Goal: Complete application form

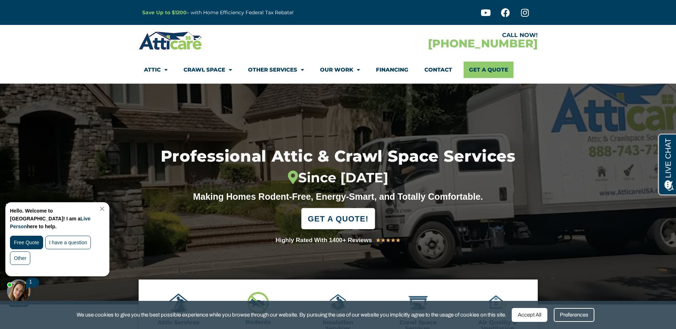
click at [347, 220] on span "GET A QUOTE!" at bounding box center [337, 219] width 61 height 16
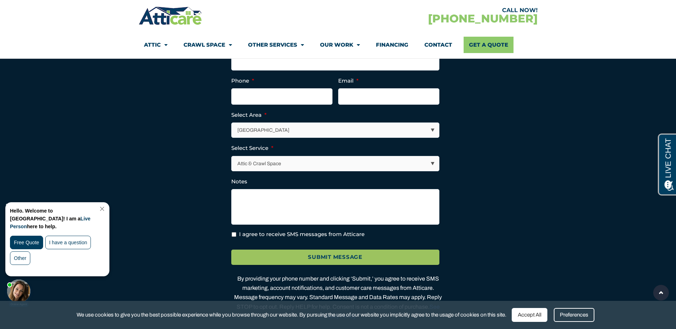
scroll to position [1845, 0]
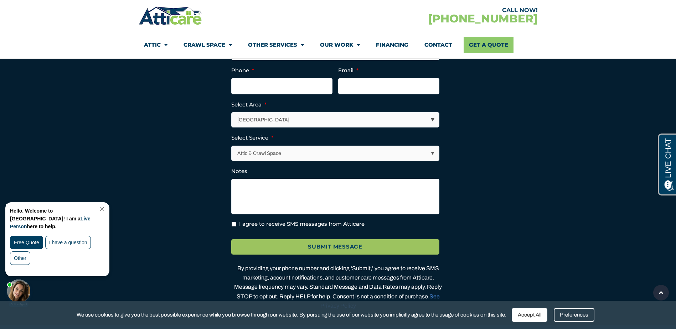
click at [266, 161] on select "Attic & Crawl Space Insulation Roofing Solar Energy Other Services" at bounding box center [335, 153] width 207 height 15
select select "Insulation"
click at [232, 153] on select "Attic & Crawl Space Insulation Roofing Solar Energy Other Services" at bounding box center [335, 153] width 207 height 15
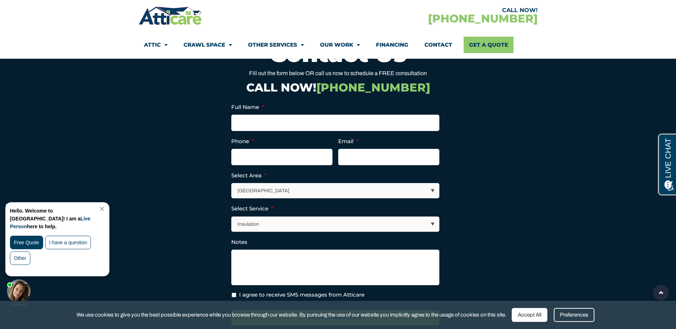
scroll to position [1774, 0]
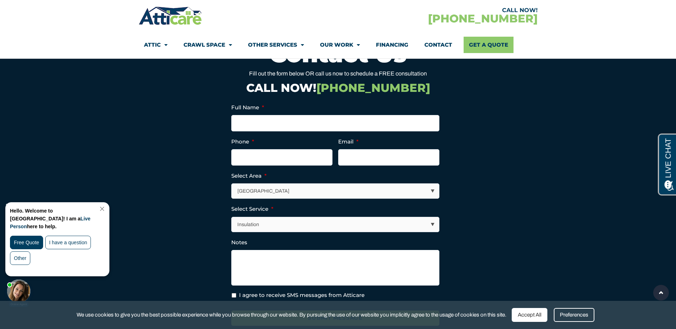
click at [288, 194] on select "Los Angeles Area San Francisco Bay Area New Jersey / New York Area Other Areas" at bounding box center [335, 191] width 207 height 15
